Goal: Task Accomplishment & Management: Manage account settings

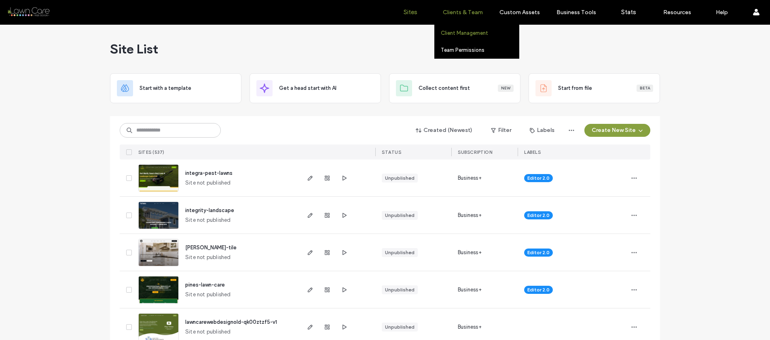
click at [459, 34] on label "Client Management" at bounding box center [464, 33] width 47 height 6
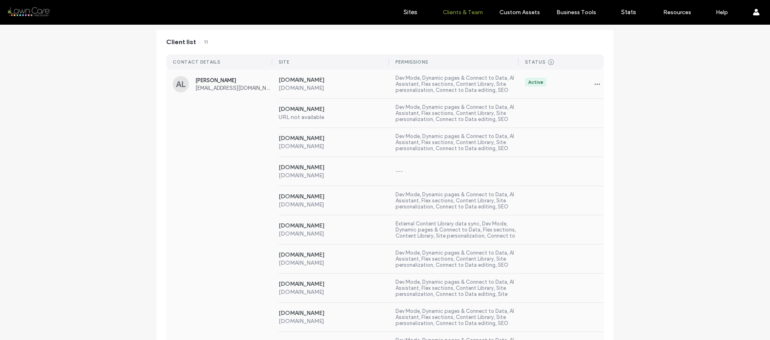
scroll to position [79, 0]
click at [197, 152] on div "[DOMAIN_NAME] [DOMAIN_NAME] Dev Mode, Dynamic pages & Connect to Data, AI Assis…" at bounding box center [385, 141] width 438 height 29
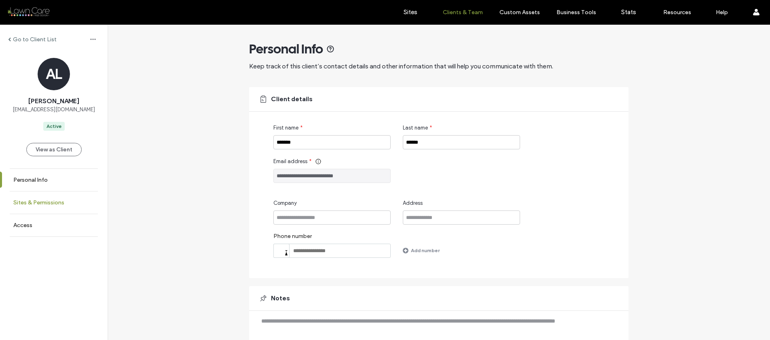
click at [61, 212] on link "Sites & Permissions" at bounding box center [54, 202] width 108 height 22
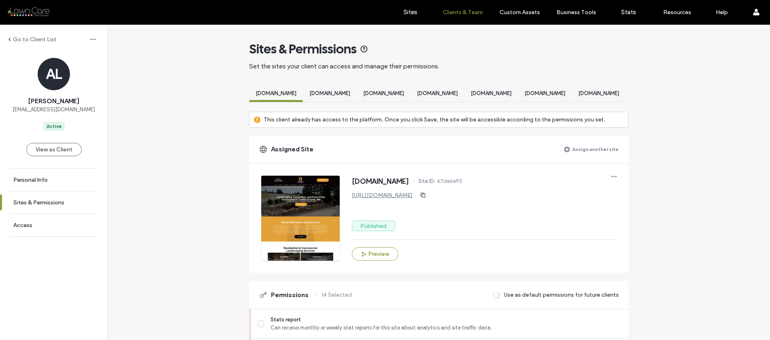
click at [582, 151] on label "Assign another site" at bounding box center [595, 149] width 47 height 14
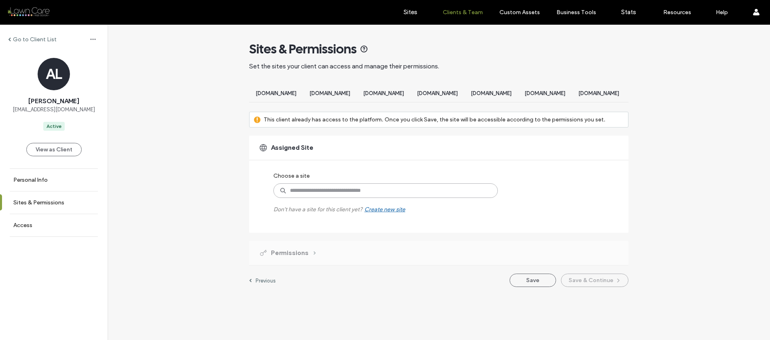
click at [377, 193] on input at bounding box center [385, 190] width 224 height 15
type input "******"
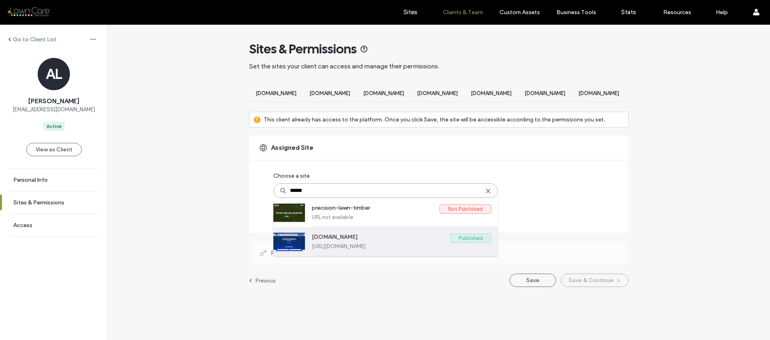
click at [364, 249] on label "[URL][DOMAIN_NAME]" at bounding box center [402, 246] width 180 height 6
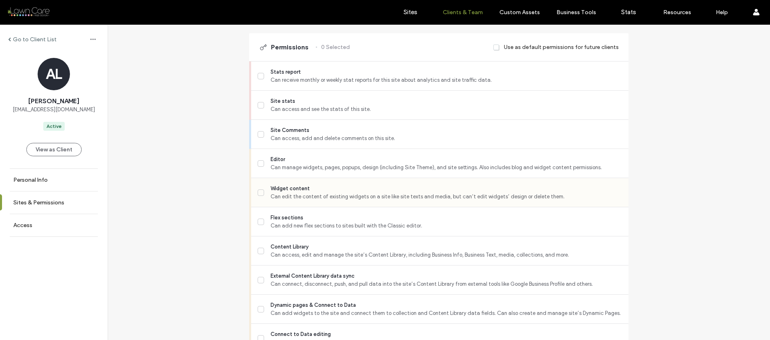
scroll to position [734, 0]
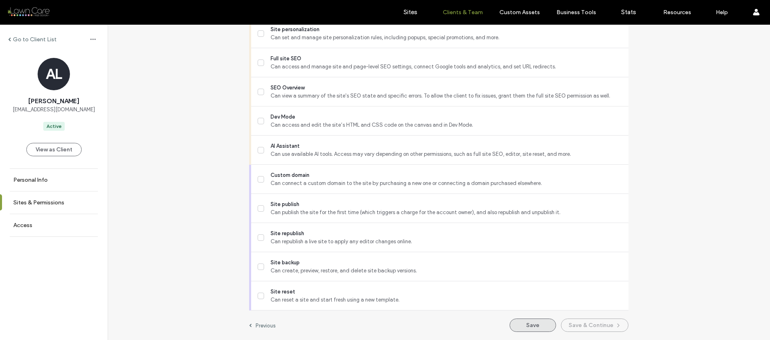
click at [528, 324] on button "Save" at bounding box center [533, 324] width 47 height 13
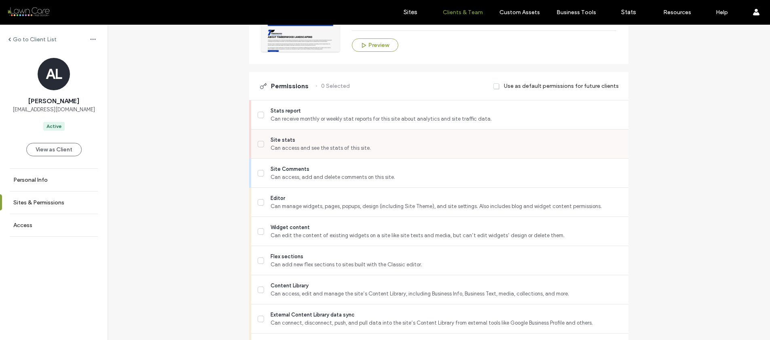
scroll to position [216, 0]
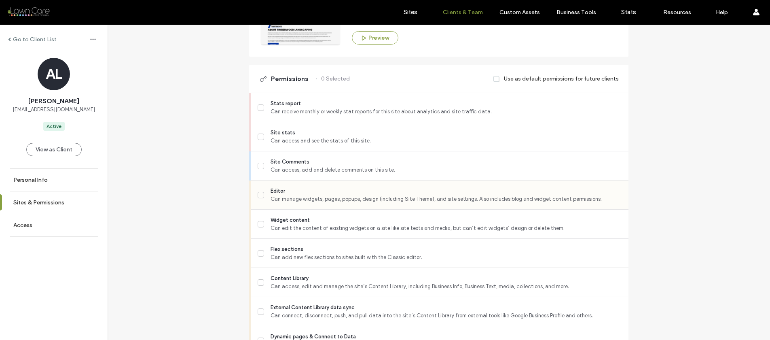
click at [259, 197] on icon at bounding box center [261, 194] width 4 height 3
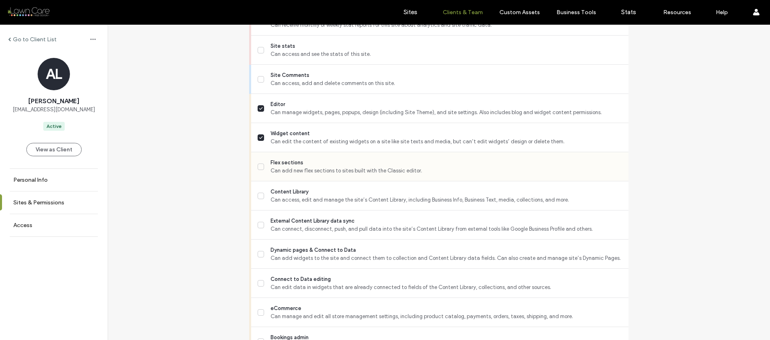
scroll to position [303, 0]
click at [259, 167] on icon at bounding box center [261, 165] width 4 height 3
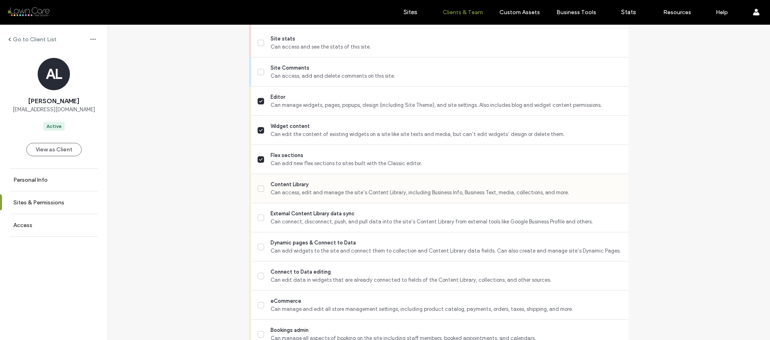
scroll to position [342, 0]
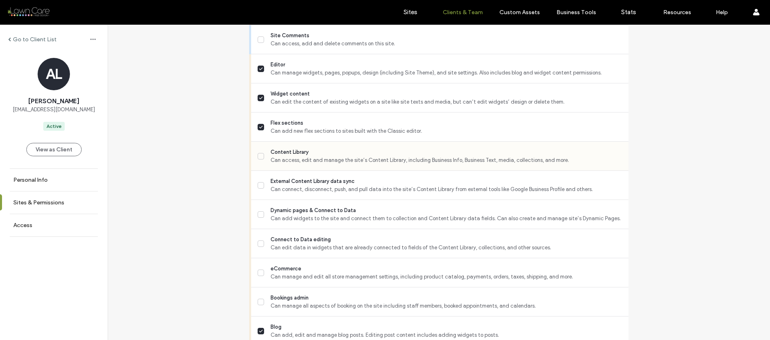
click at [260, 159] on span at bounding box center [261, 156] width 6 height 6
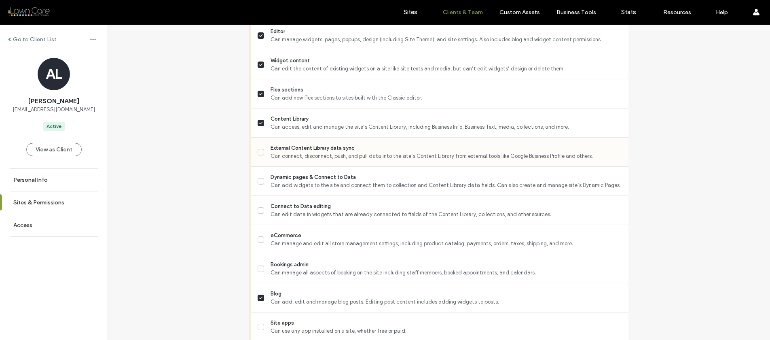
scroll to position [394, 0]
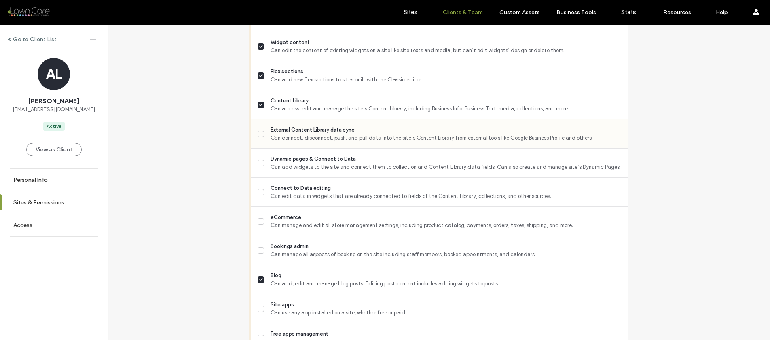
click at [260, 137] on span at bounding box center [261, 134] width 6 height 6
click at [261, 166] on span at bounding box center [261, 163] width 6 height 6
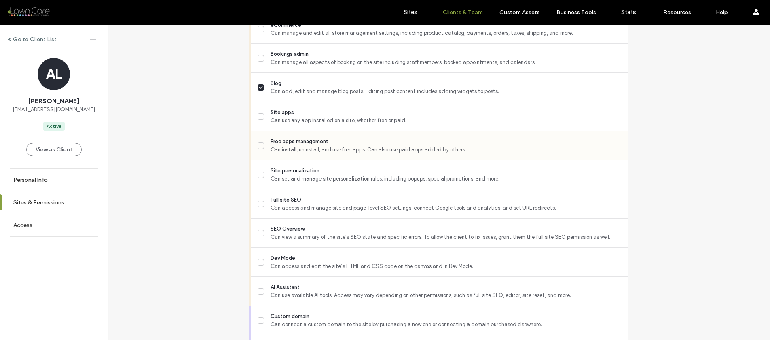
scroll to position [589, 0]
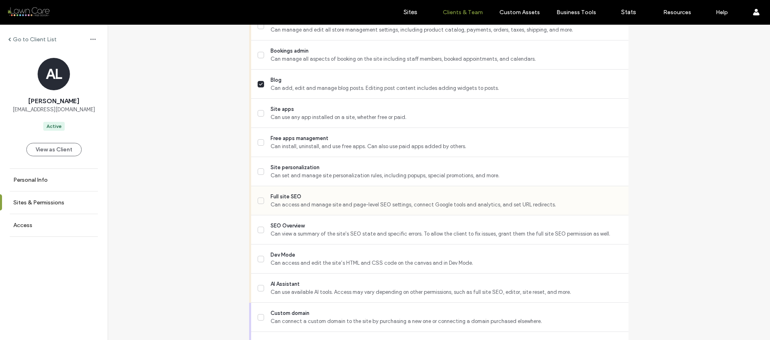
click at [261, 207] on label "Full site SEO Can access and manage site and page-level SEO settings, connect G…" at bounding box center [440, 201] width 364 height 16
click at [258, 233] on label "SEO Overview Can view a summary of the site's SEO state and specific errors. To…" at bounding box center [440, 230] width 364 height 16
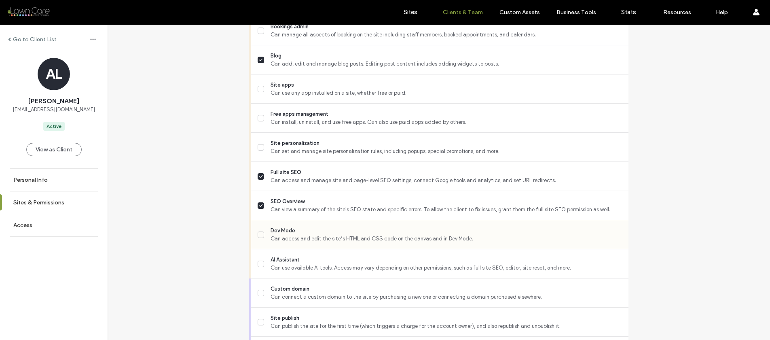
scroll to position [615, 0]
click at [261, 241] on label "Dev Mode Can access and edit the site’s HTML and CSS code on the canvas and in …" at bounding box center [440, 232] width 364 height 16
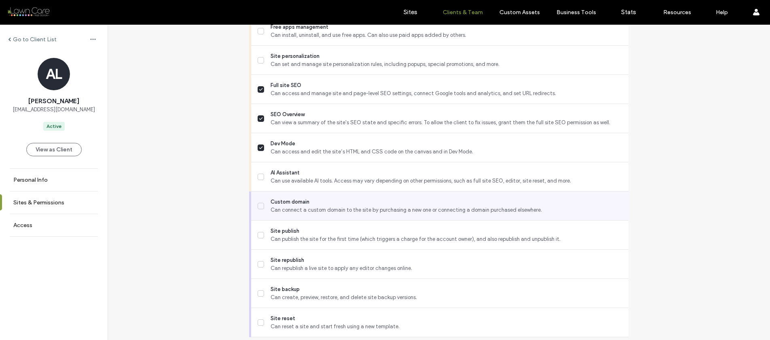
scroll to position [705, 0]
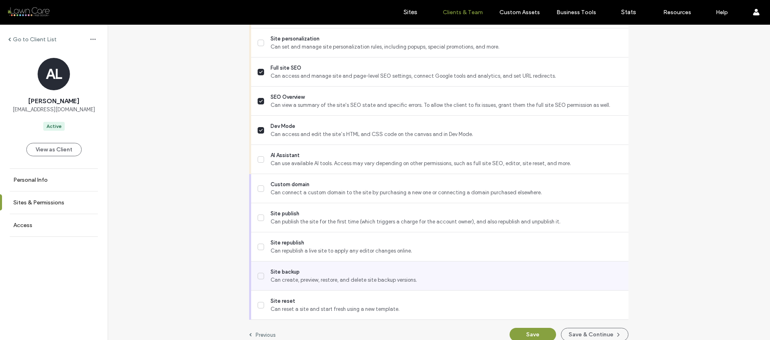
click at [259, 277] on icon at bounding box center [261, 275] width 4 height 3
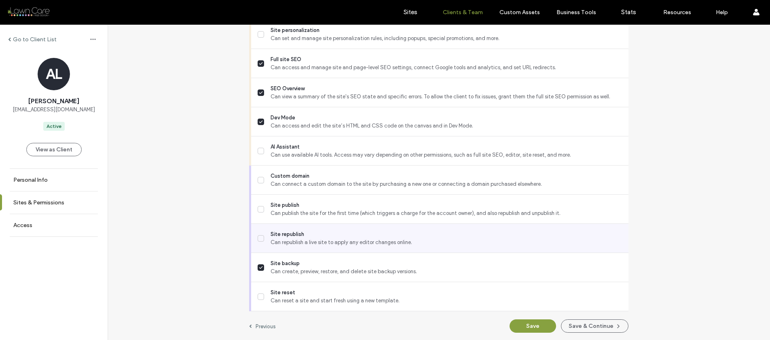
scroll to position [734, 0]
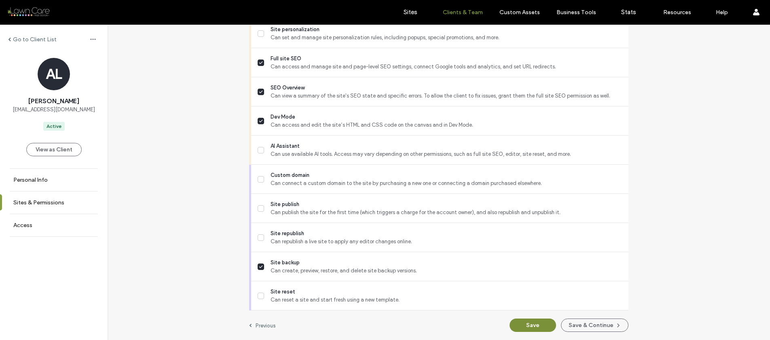
click at [529, 324] on button "Save" at bounding box center [533, 324] width 47 height 13
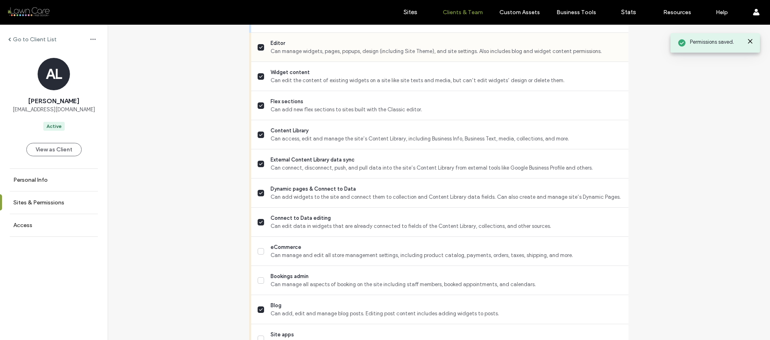
scroll to position [0, 0]
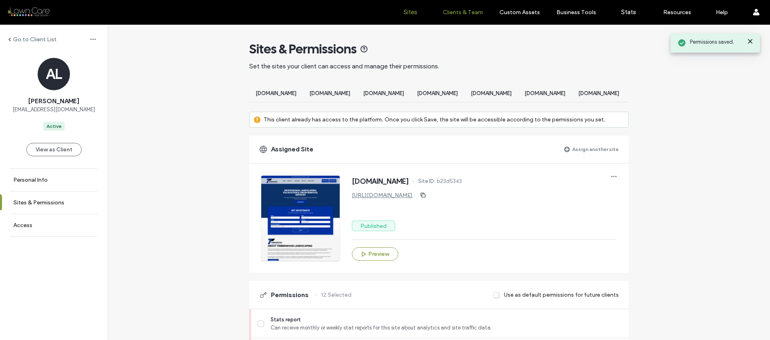
click at [404, 14] on label "Sites" at bounding box center [411, 11] width 14 height 7
